Goal: Transaction & Acquisition: Purchase product/service

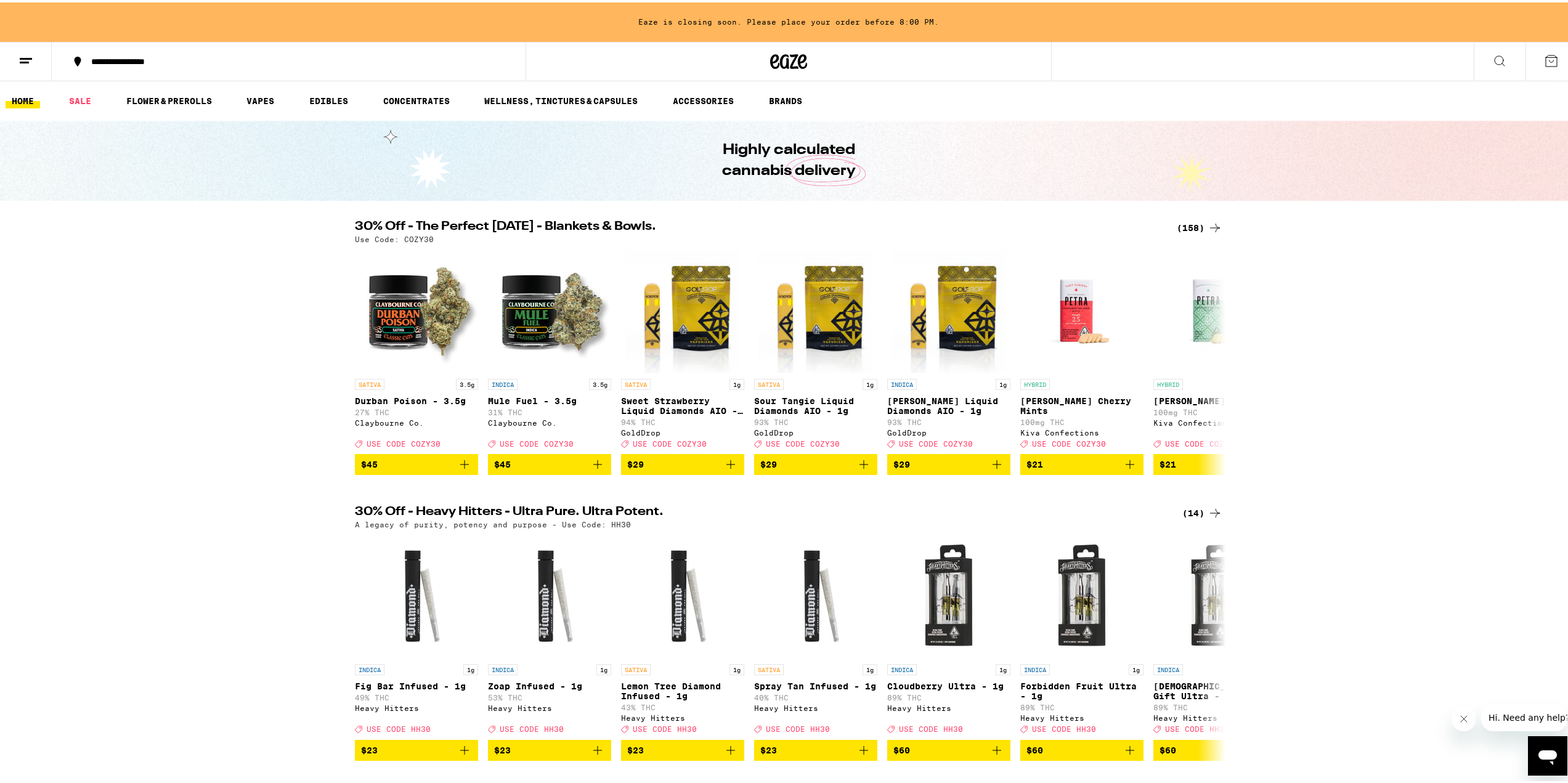
click at [1208, 227] on icon at bounding box center [1215, 226] width 15 height 15
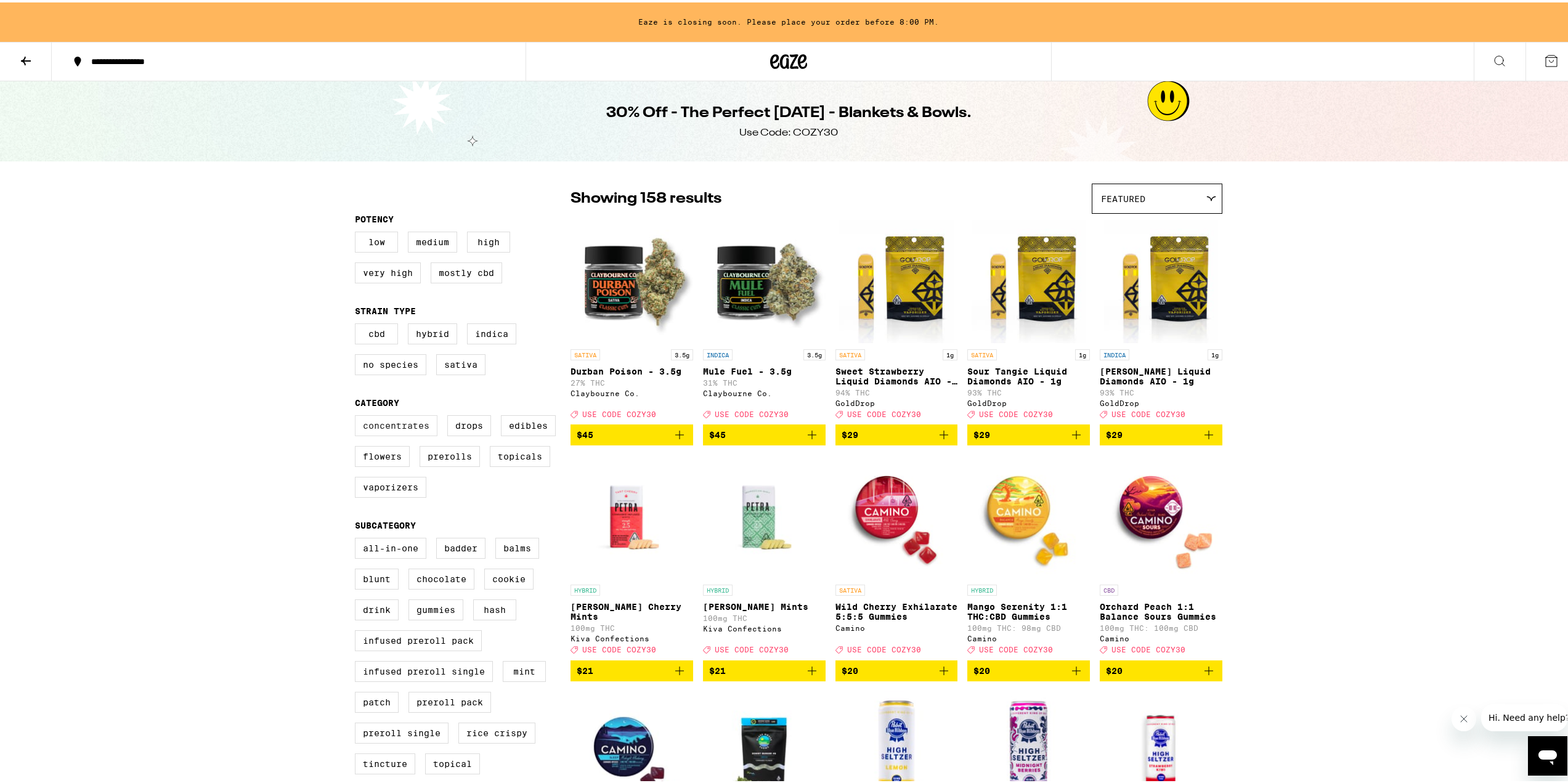
click at [384, 431] on label "Concentrates" at bounding box center [396, 423] width 83 height 21
click at [358, 415] on input "Concentrates" at bounding box center [357, 414] width 1 height 1
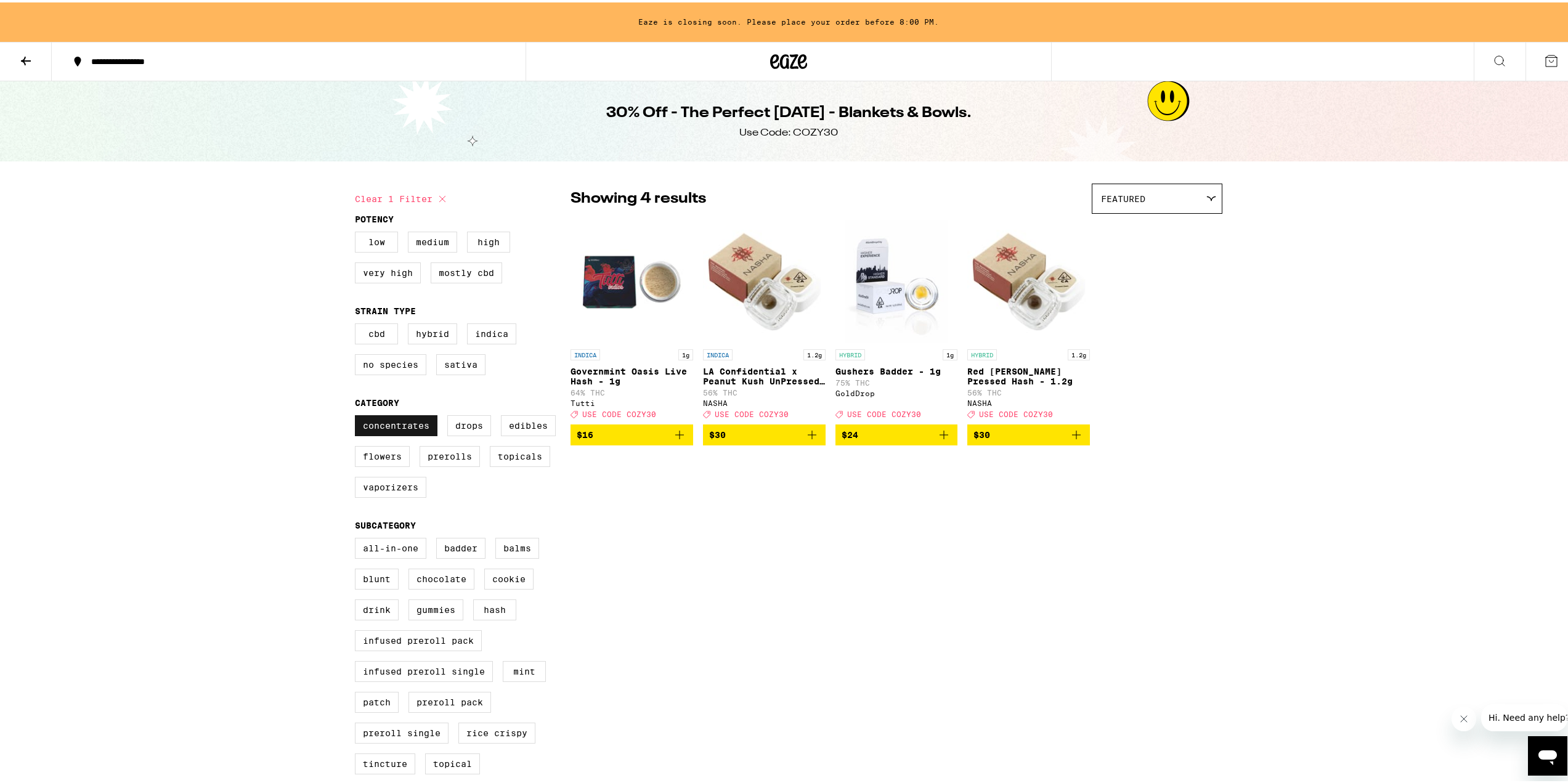
click at [384, 431] on label "Concentrates" at bounding box center [396, 423] width 83 height 21
click at [358, 415] on input "Concentrates" at bounding box center [357, 414] width 1 height 1
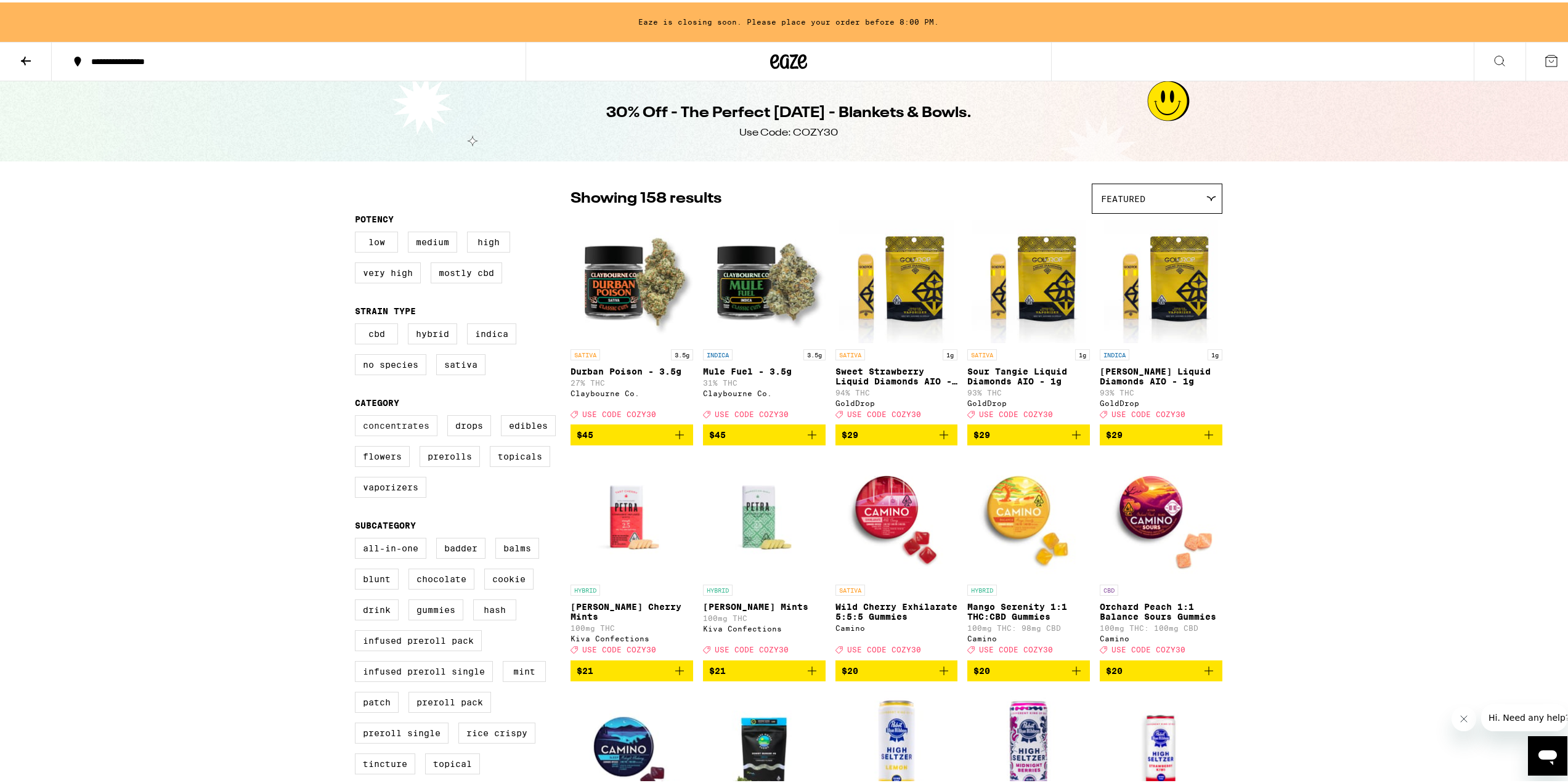
click at [397, 434] on label "Concentrates" at bounding box center [396, 423] width 83 height 21
click at [358, 415] on input "Concentrates" at bounding box center [357, 414] width 1 height 1
checkbox input "true"
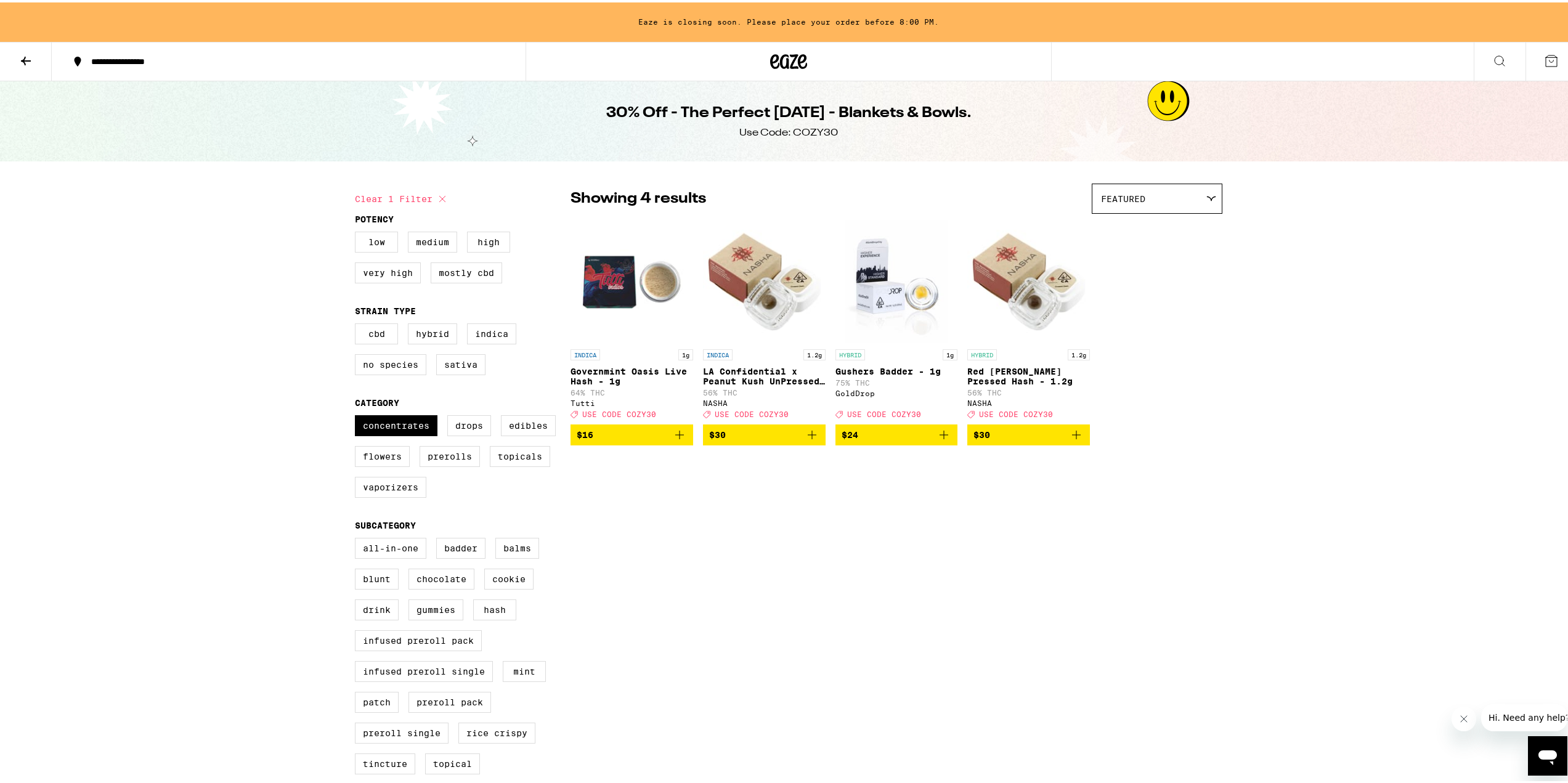
click at [408, 505] on div "Concentrates Drops Edibles Flowers Prerolls Topicals Vaporizers" at bounding box center [463, 459] width 216 height 93
click at [405, 496] on label "Vaporizers" at bounding box center [390, 485] width 71 height 21
click at [358, 415] on input "Vaporizers" at bounding box center [357, 414] width 1 height 1
checkbox input "true"
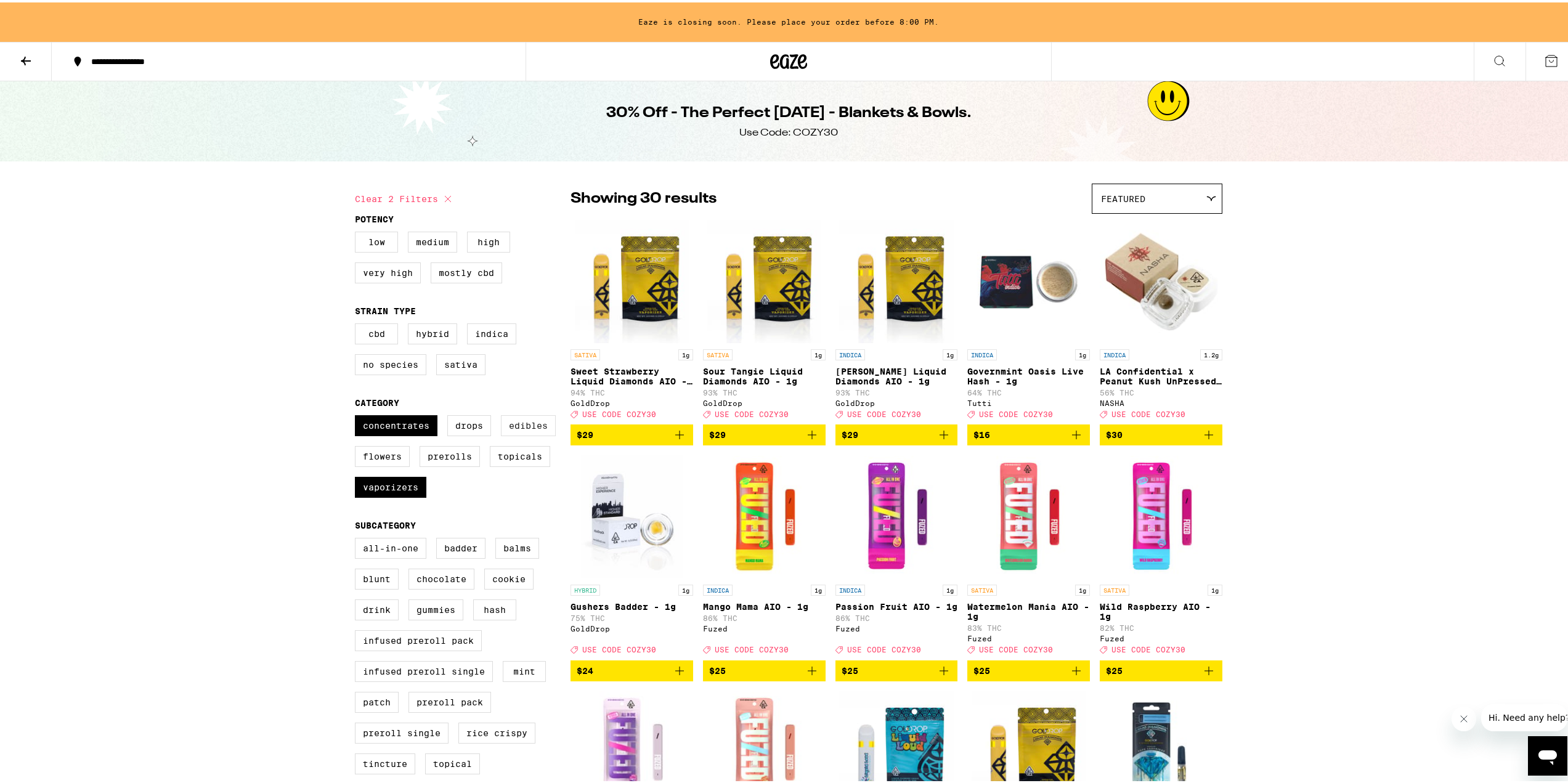
click at [538, 430] on label "Edibles" at bounding box center [528, 423] width 55 height 21
click at [358, 415] on input "Edibles" at bounding box center [357, 414] width 1 height 1
checkbox input "true"
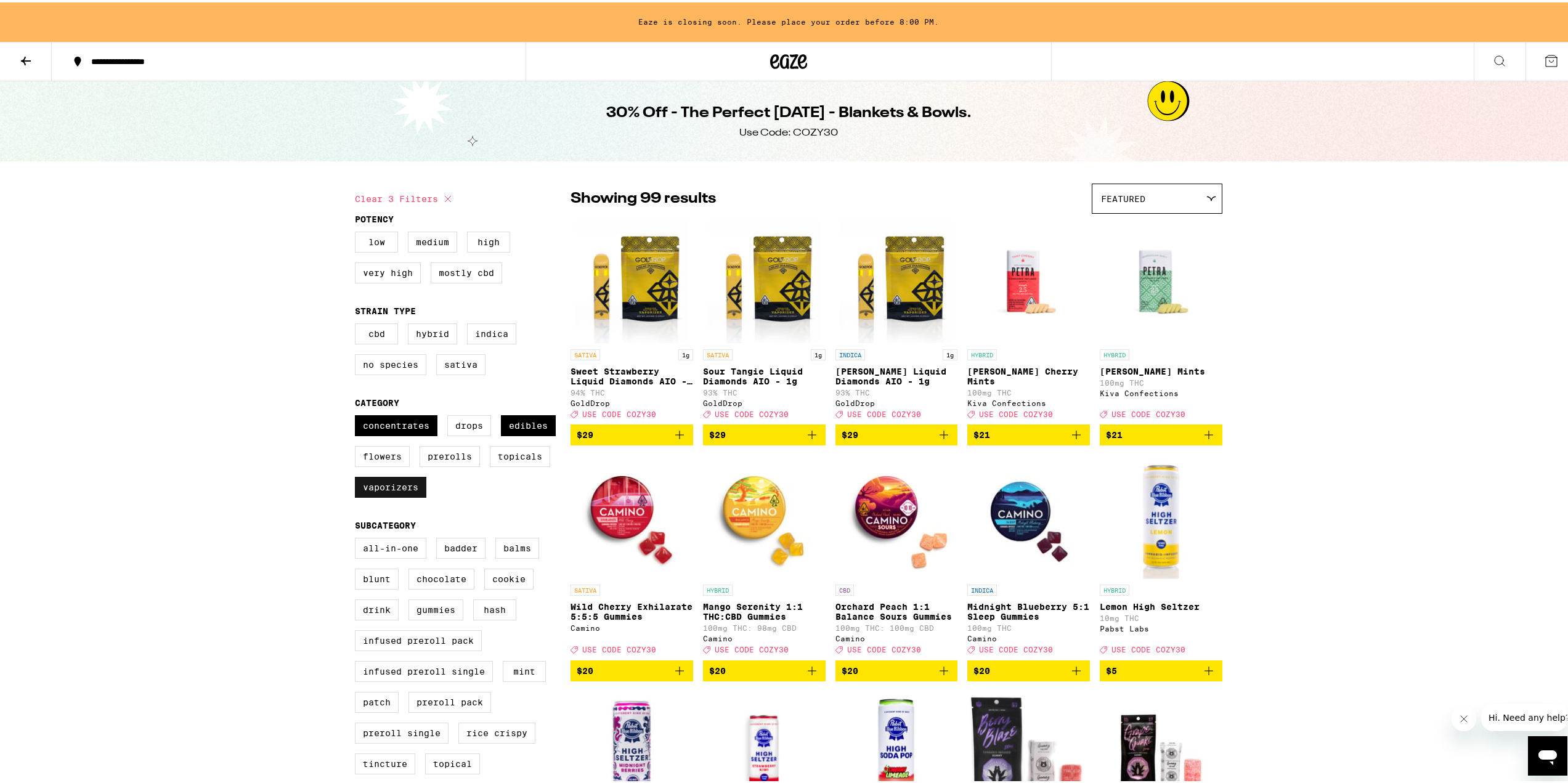
click at [417, 495] on label "Vaporizers" at bounding box center [390, 485] width 71 height 21
click at [358, 415] on input "Vaporizers" at bounding box center [357, 414] width 1 height 1
checkbox input "false"
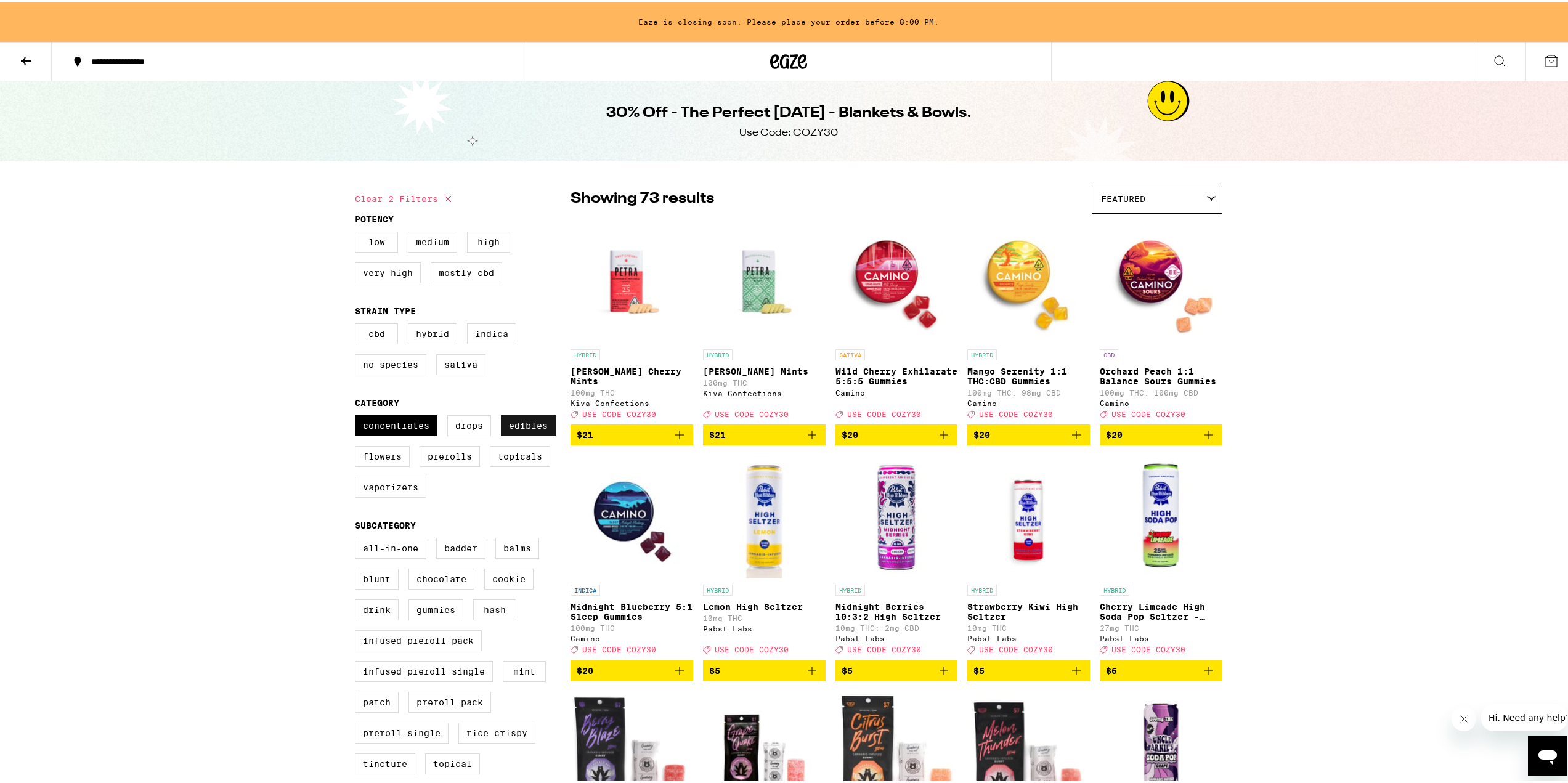
click at [547, 432] on label "Edibles" at bounding box center [528, 423] width 55 height 21
click at [358, 415] on input "Edibles" at bounding box center [357, 414] width 1 height 1
checkbox input "false"
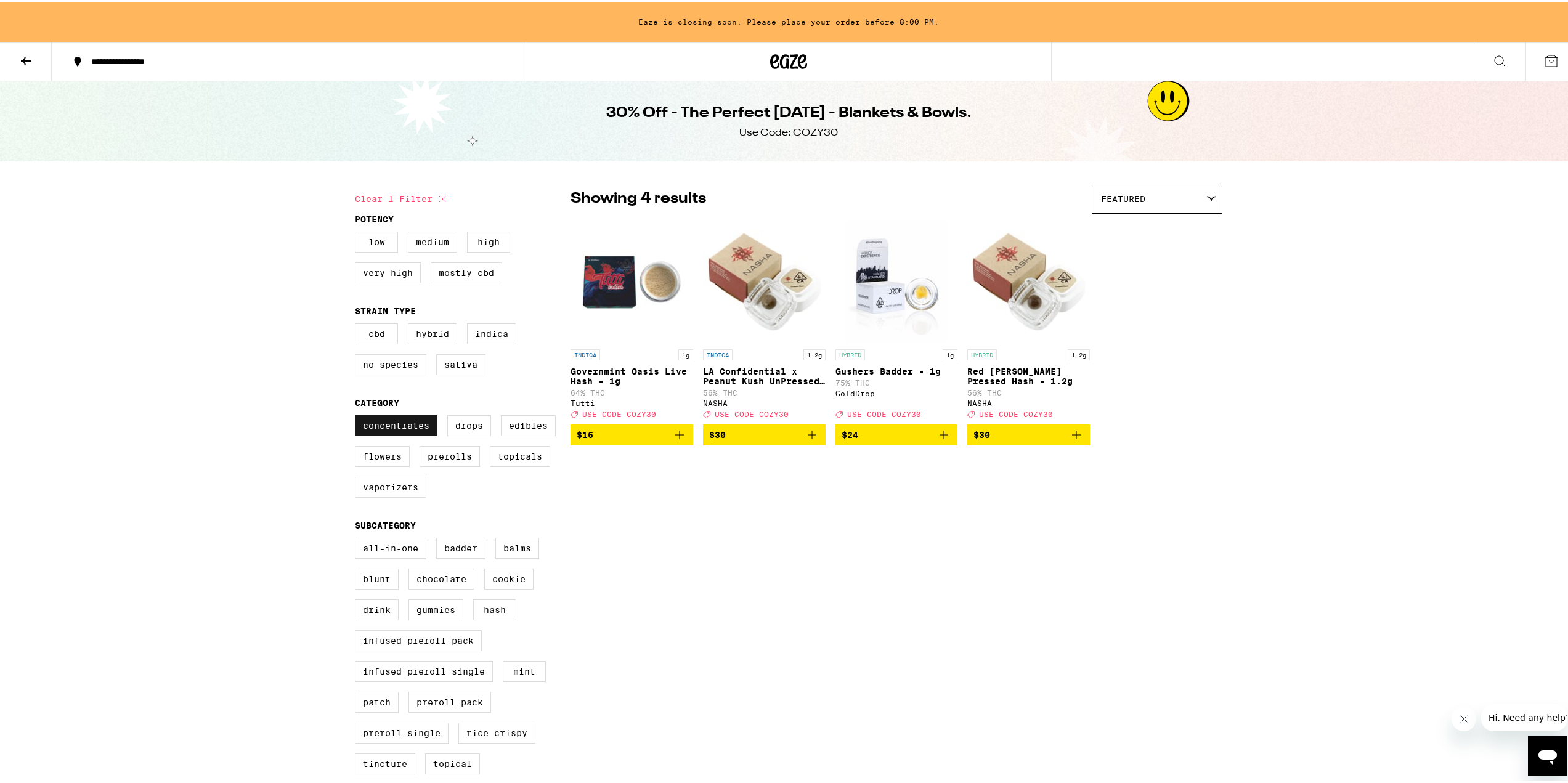
click at [395, 434] on label "Concentrates" at bounding box center [396, 423] width 83 height 21
click at [358, 415] on input "Concentrates" at bounding box center [357, 414] width 1 height 1
checkbox input "false"
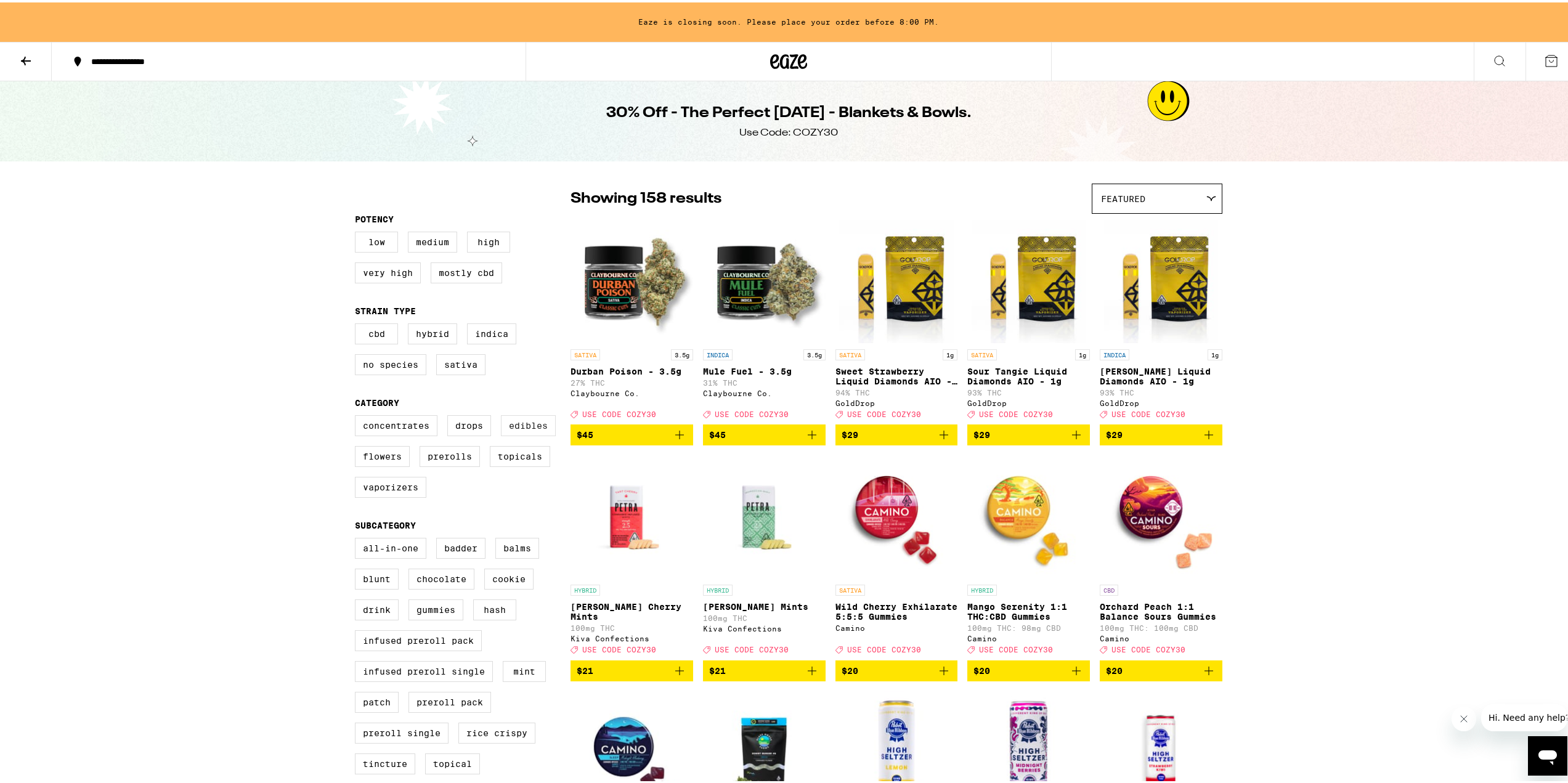
click at [521, 431] on label "Edibles" at bounding box center [528, 423] width 55 height 21
click at [358, 415] on input "Edibles" at bounding box center [357, 414] width 1 height 1
checkbox input "true"
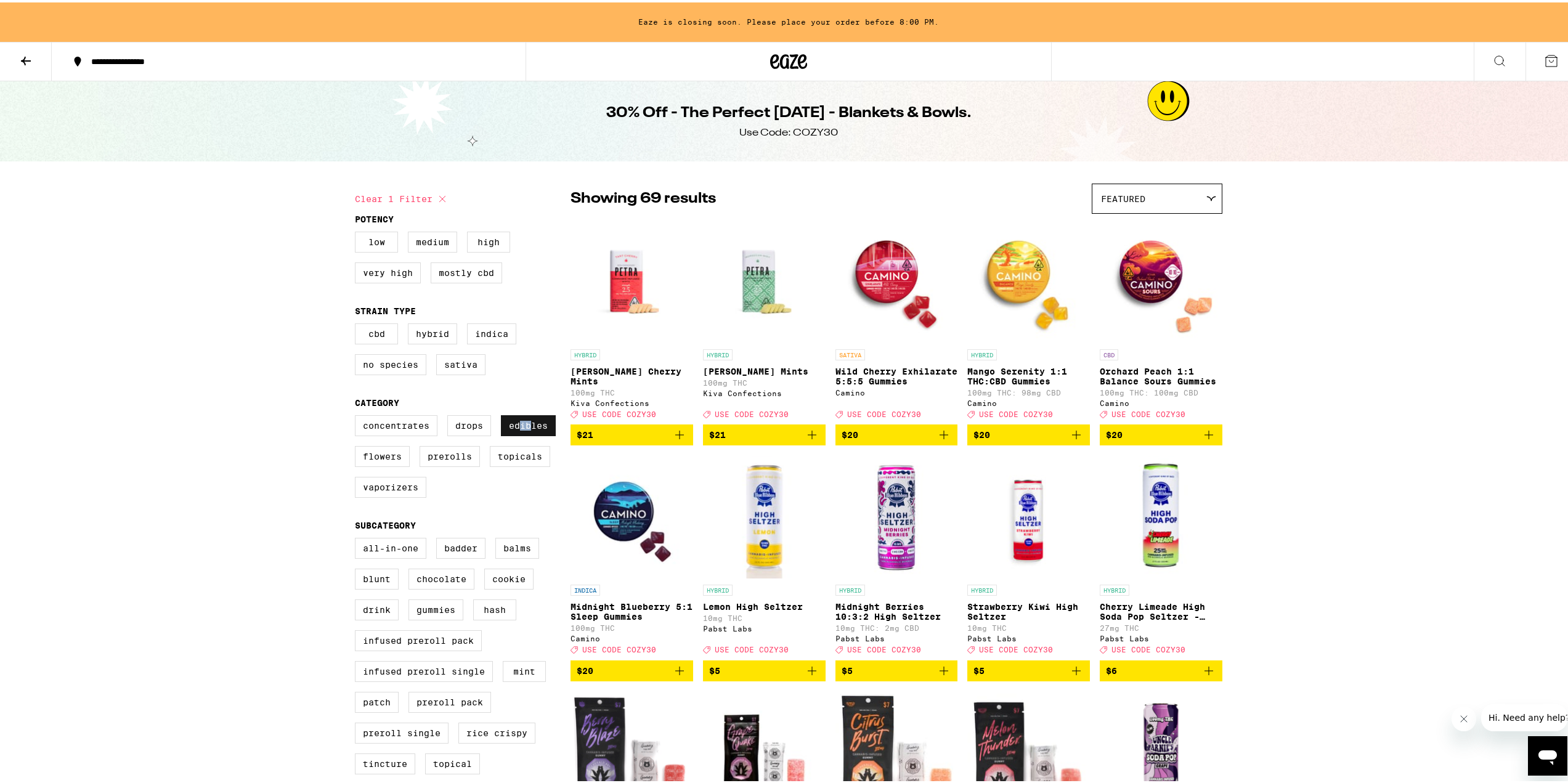
drag, startPoint x: 522, startPoint y: 432, endPoint x: 505, endPoint y: 435, distance: 17.3
click at [526, 432] on label "Edibles" at bounding box center [528, 423] width 55 height 21
click at [399, 434] on label "Concentrates" at bounding box center [396, 423] width 83 height 21
click at [358, 415] on input "Concentrates" at bounding box center [357, 414] width 1 height 1
checkbox input "true"
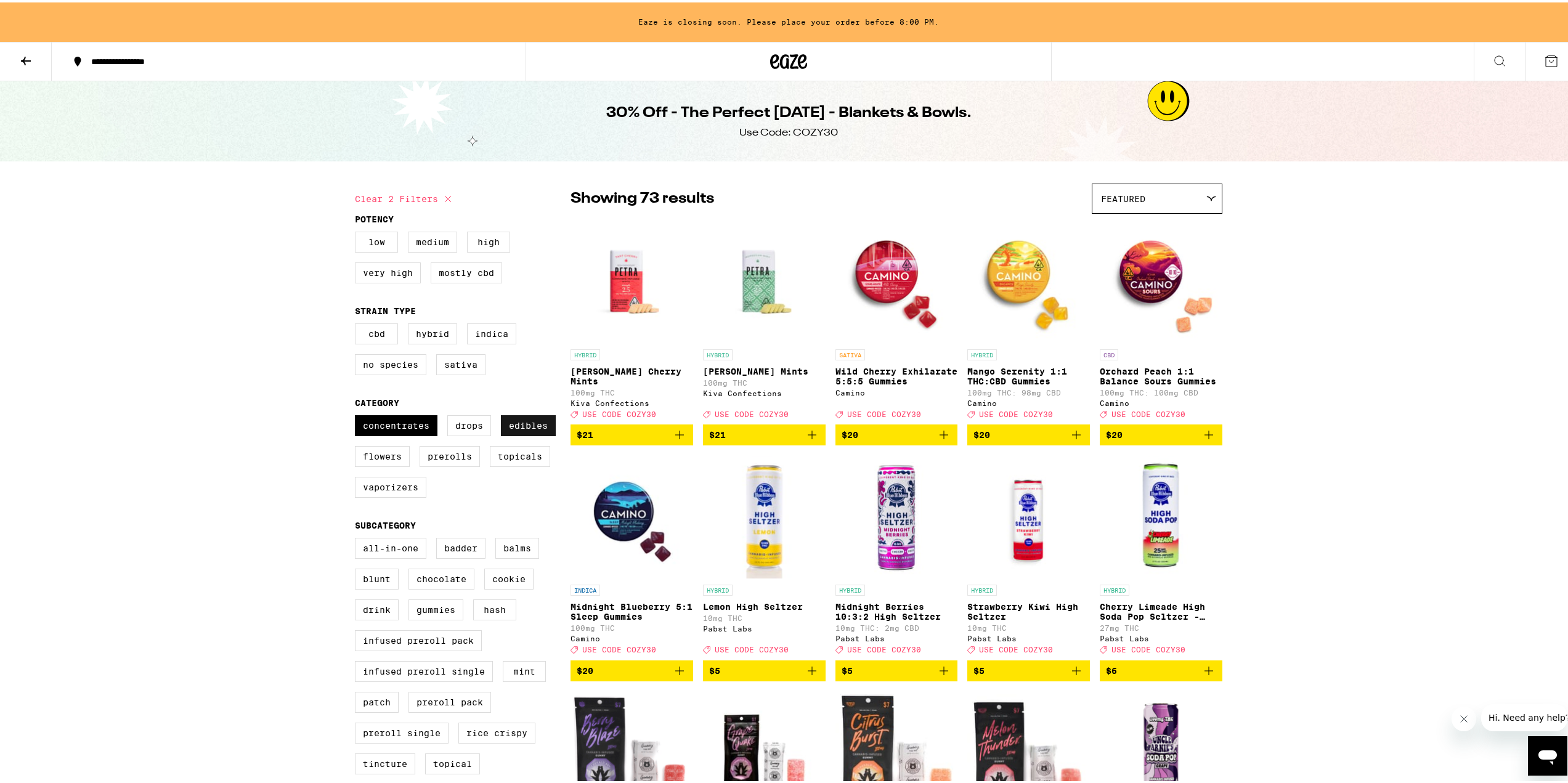
click at [541, 434] on label "Edibles" at bounding box center [528, 423] width 55 height 21
click at [358, 415] on input "Edibles" at bounding box center [357, 414] width 1 height 1
checkbox input "false"
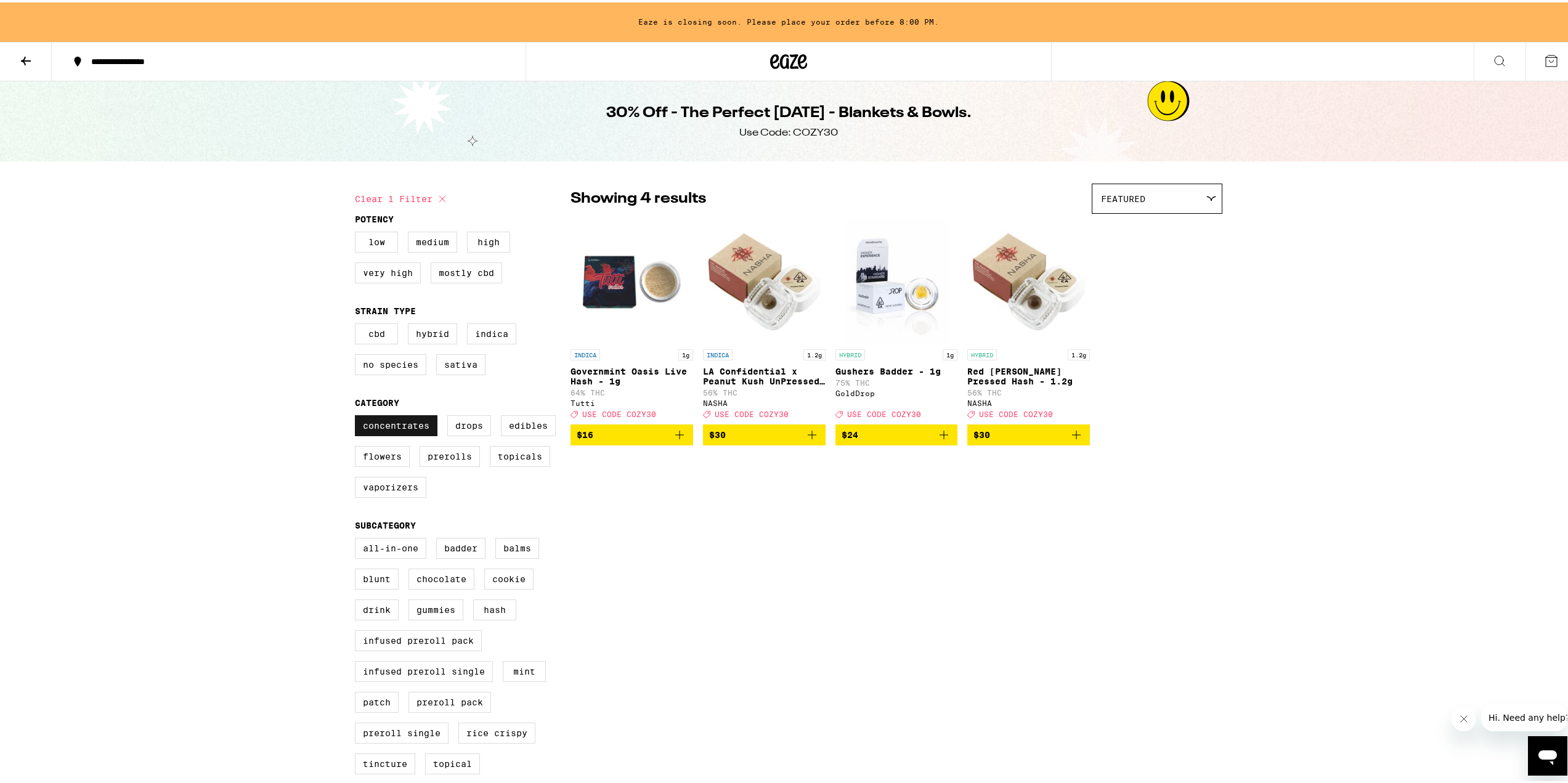
click at [381, 434] on label "Concentrates" at bounding box center [396, 423] width 83 height 21
click at [358, 415] on input "Concentrates" at bounding box center [357, 414] width 1 height 1
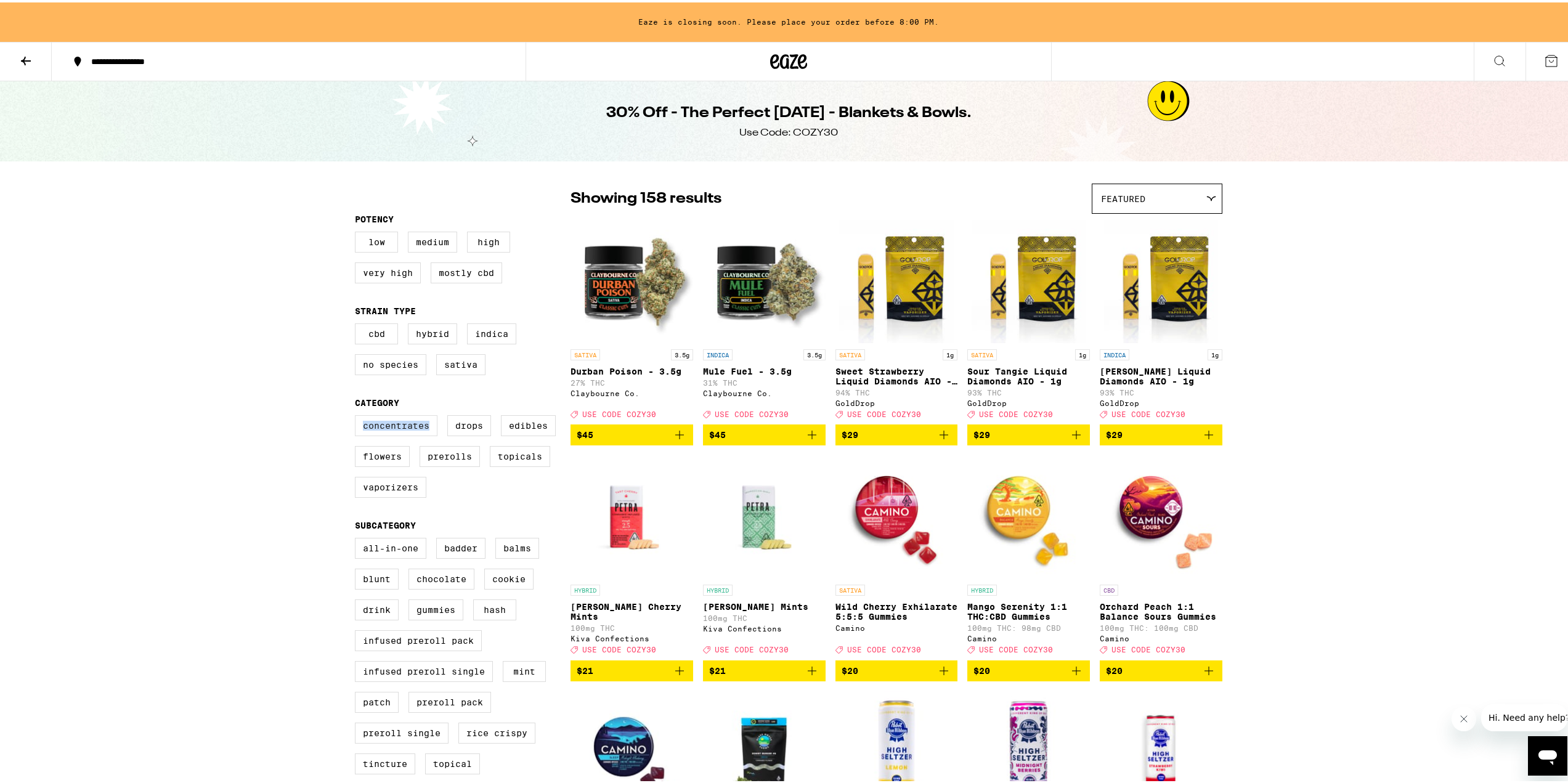
click at [381, 434] on label "Concentrates" at bounding box center [396, 423] width 83 height 21
click at [358, 415] on input "Concentrates" at bounding box center [357, 414] width 1 height 1
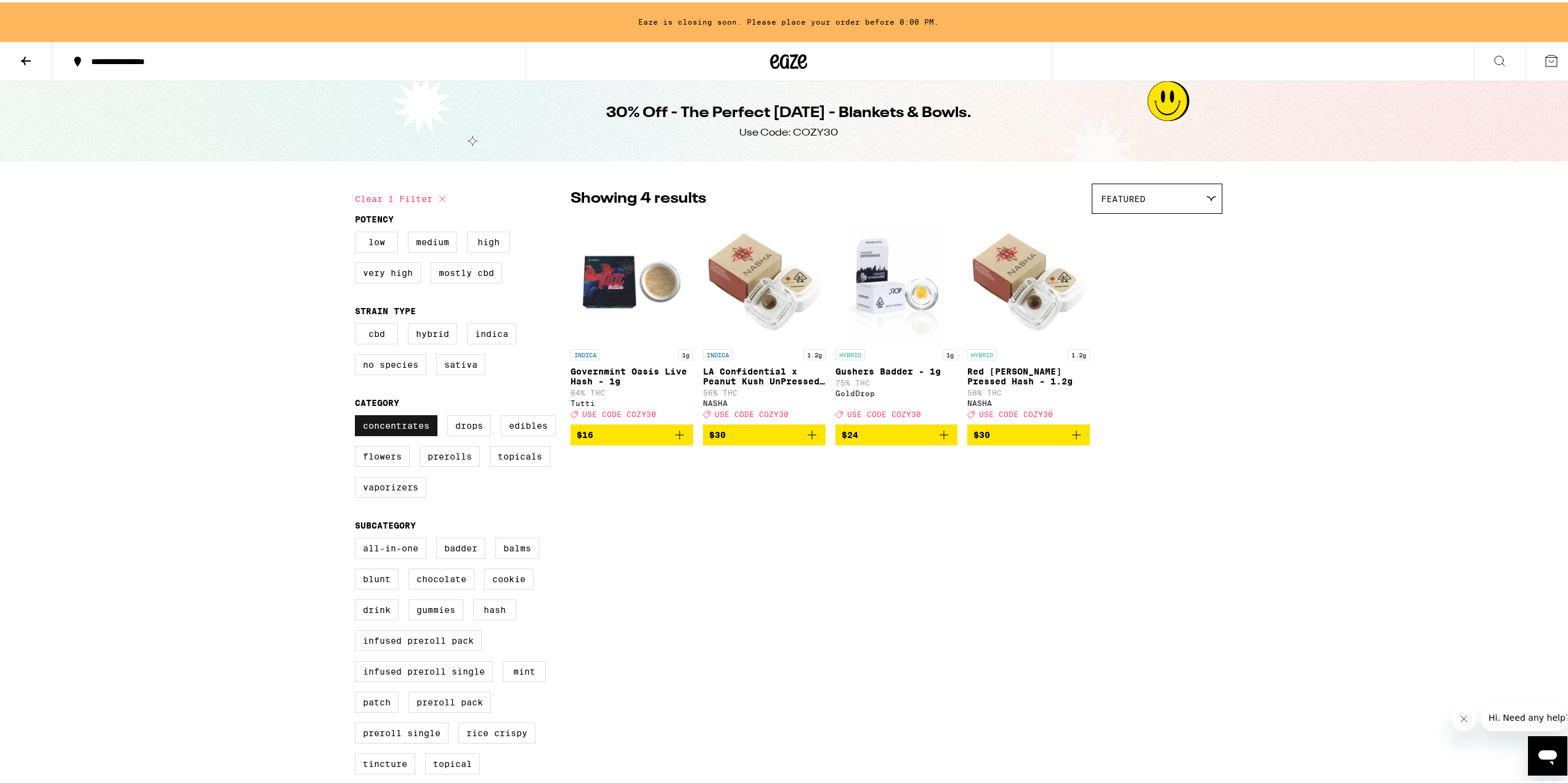
click at [381, 434] on label "Concentrates" at bounding box center [396, 423] width 83 height 21
click at [358, 415] on input "Concentrates" at bounding box center [357, 414] width 1 height 1
checkbox input "false"
